Goal: Task Accomplishment & Management: Use online tool/utility

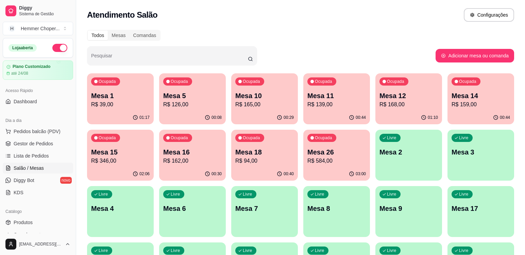
click at [276, 103] on p "R$ 165,00" at bounding box center [264, 105] width 58 height 8
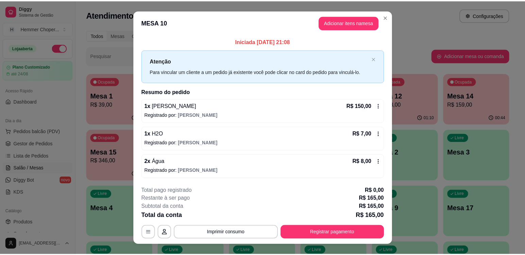
scroll to position [12, 0]
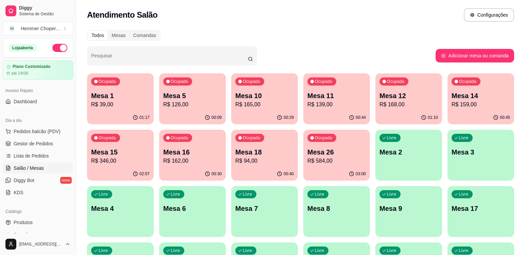
click at [200, 102] on p "R$ 126,00" at bounding box center [192, 105] width 58 height 8
click at [38, 142] on span "Gestor de Pedidos" at bounding box center [33, 143] width 39 height 7
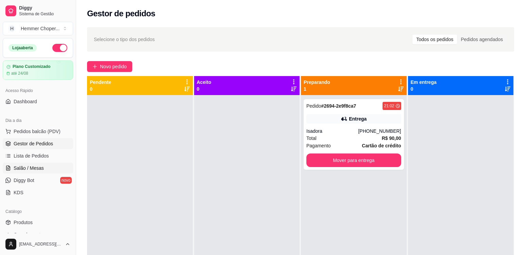
click at [32, 167] on span "Salão / Mesas" at bounding box center [29, 168] width 30 height 7
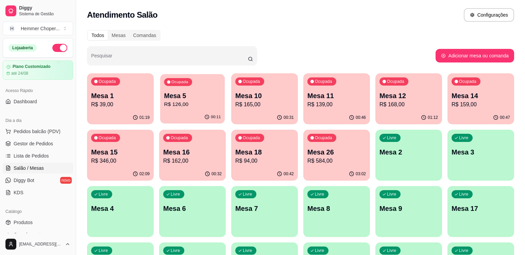
click at [201, 107] on p "R$ 126,00" at bounding box center [192, 105] width 57 height 8
click at [43, 144] on span "Gestor de Pedidos" at bounding box center [33, 143] width 39 height 7
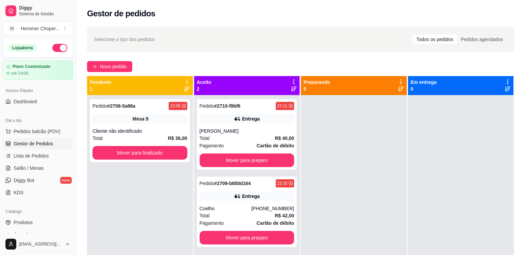
drag, startPoint x: 56, startPoint y: 117, endPoint x: 308, endPoint y: 144, distance: 253.4
click at [313, 144] on div at bounding box center [354, 222] width 106 height 255
click at [161, 123] on div "Mesa 5" at bounding box center [139, 119] width 95 height 10
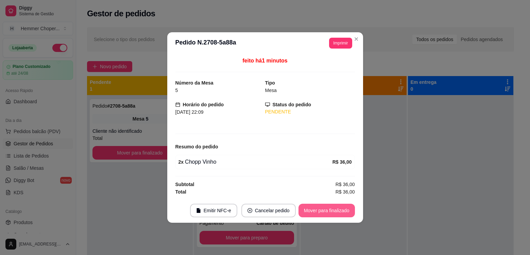
click at [347, 212] on button "Mover para finalizado" at bounding box center [326, 211] width 56 height 14
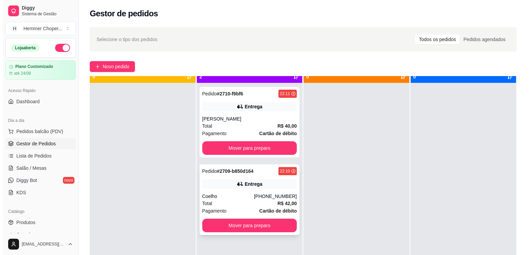
scroll to position [19, 0]
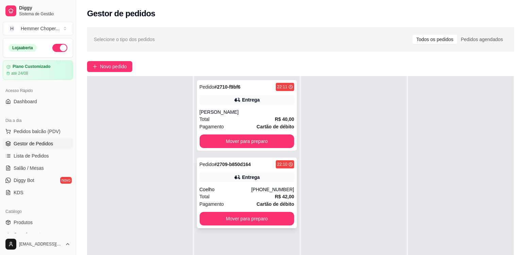
click at [230, 184] on div "Pedido # 2709-b850d164 22:10 Entrega Coelho [PHONE_NUMBER] Total R$ 42,00 Pagam…" at bounding box center [247, 193] width 100 height 71
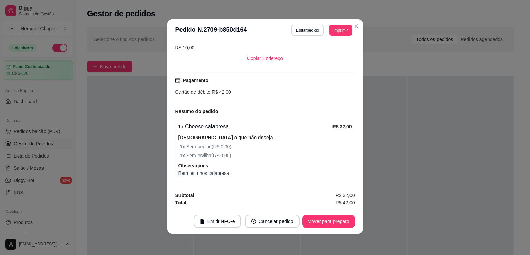
scroll to position [1, 0]
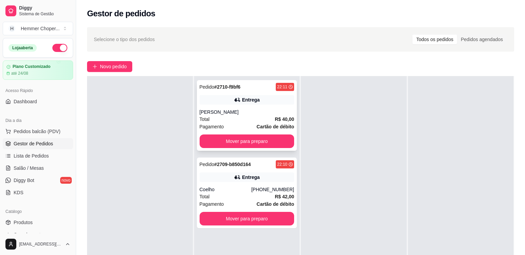
click at [227, 116] on div "Total R$ 40,00" at bounding box center [247, 119] width 95 height 7
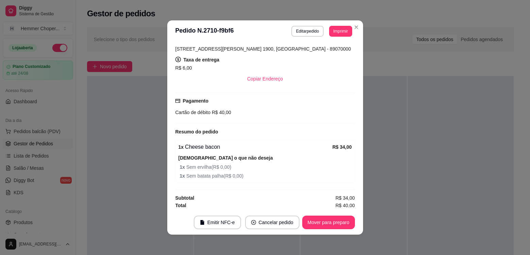
scroll to position [143, 0]
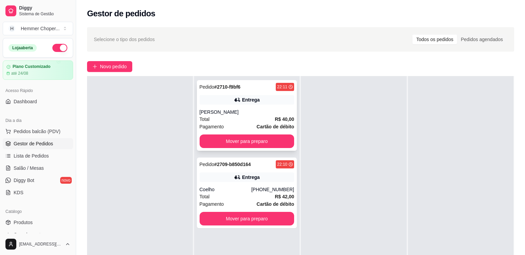
click at [236, 122] on div "Total R$ 40,00" at bounding box center [247, 119] width 95 height 7
click at [228, 185] on div "Pedido # 2709-b850d164 22:10 Entrega Coelho [PHONE_NUMBER] Total R$ 42,00 Pagam…" at bounding box center [247, 193] width 100 height 71
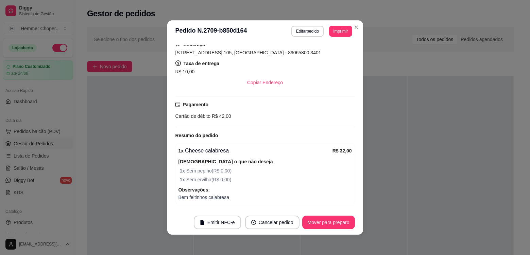
scroll to position [181, 0]
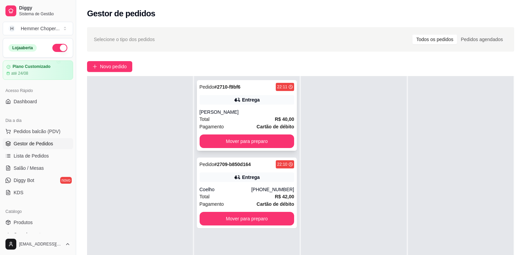
click at [265, 115] on div "[PERSON_NAME]" at bounding box center [247, 112] width 95 height 7
click at [223, 181] on div "Entrega" at bounding box center [247, 178] width 95 height 10
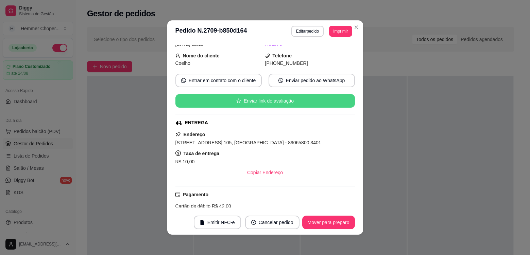
scroll to position [68, 0]
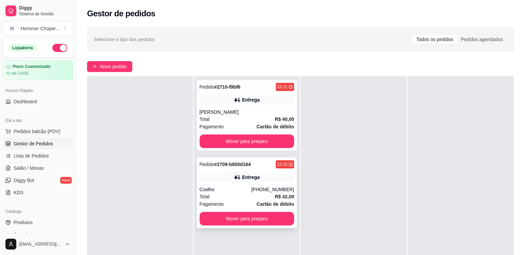
click at [243, 193] on div "Total R$ 42,00" at bounding box center [247, 196] width 95 height 7
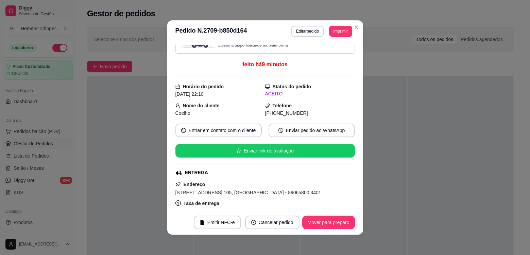
scroll to position [11, 0]
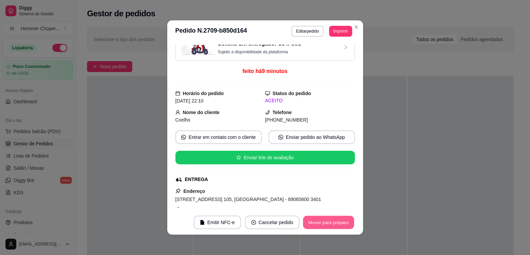
click at [345, 221] on button "Mover para preparo" at bounding box center [328, 222] width 51 height 13
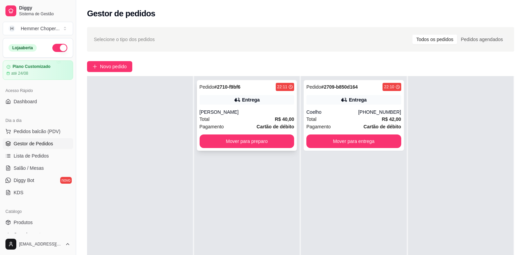
click at [248, 114] on div "[PERSON_NAME]" at bounding box center [247, 112] width 95 height 7
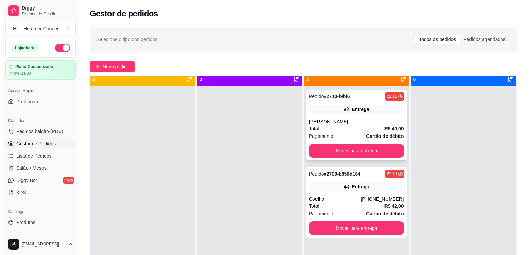
scroll to position [0, 0]
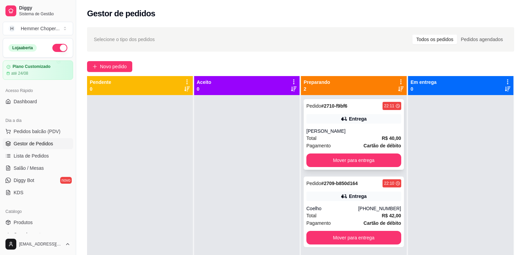
click at [342, 143] on div "Pagamento Cartão de débito" at bounding box center [353, 145] width 95 height 7
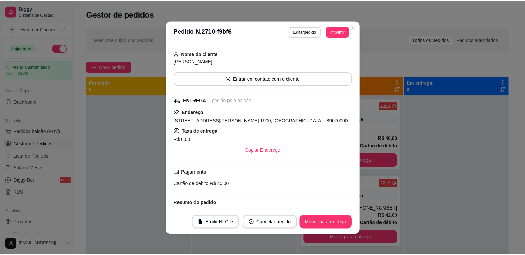
scroll to position [68, 0]
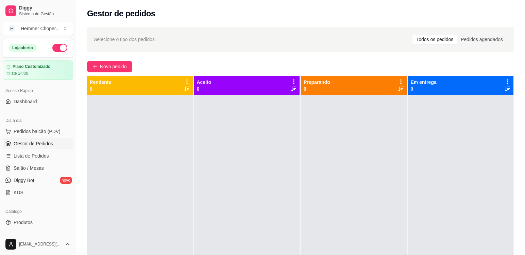
drag, startPoint x: 134, startPoint y: 160, endPoint x: 134, endPoint y: 192, distance: 31.3
